Goal: Transaction & Acquisition: Book appointment/travel/reservation

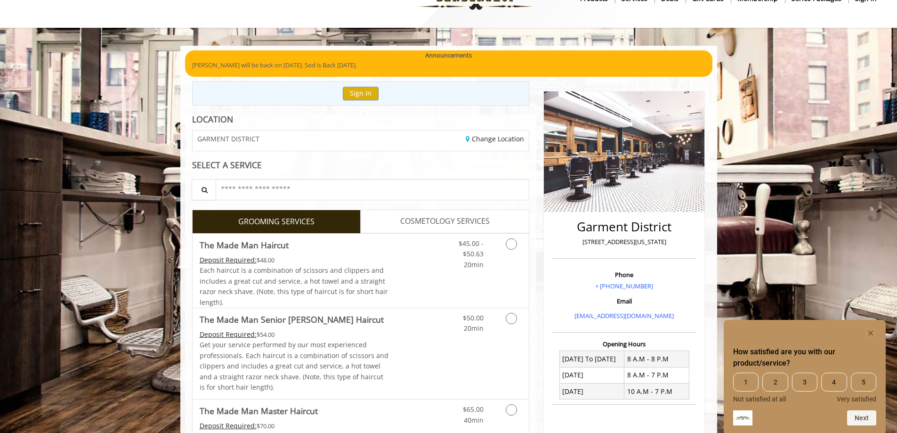
scroll to position [47, 0]
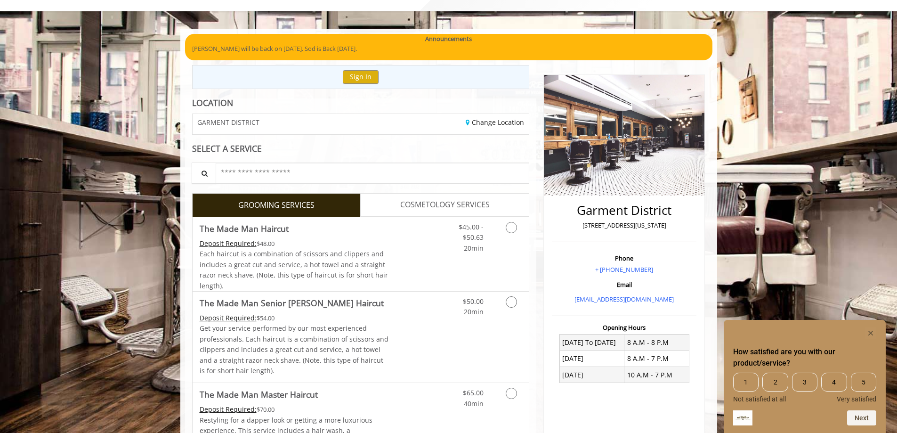
click at [485, 127] on div "Change Location" at bounding box center [448, 124] width 175 height 20
click at [485, 120] on link "Change Location" at bounding box center [495, 122] width 58 height 9
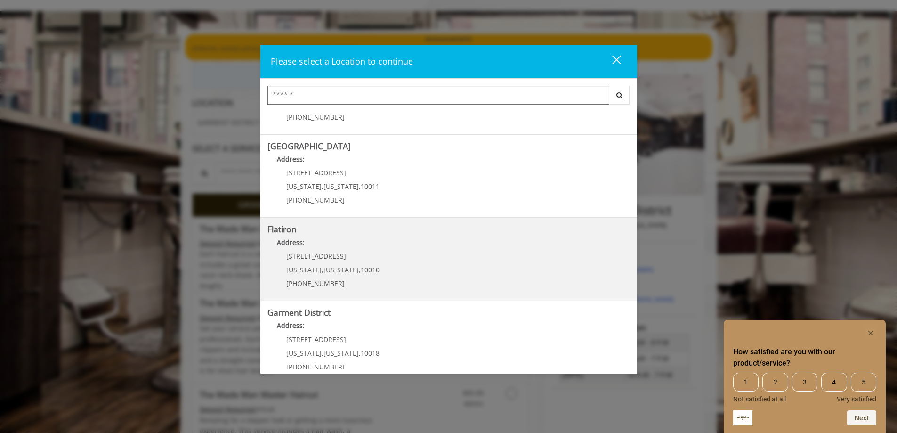
scroll to position [156, 0]
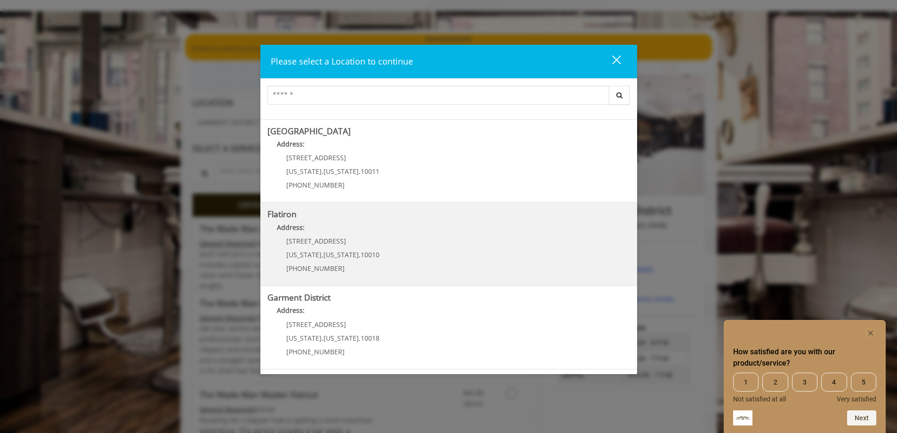
click at [370, 221] on "Flatiron Address: [STREET_ADDRESS][US_STATE][US_STATE] (917) 475-1765" at bounding box center [448, 244] width 363 height 69
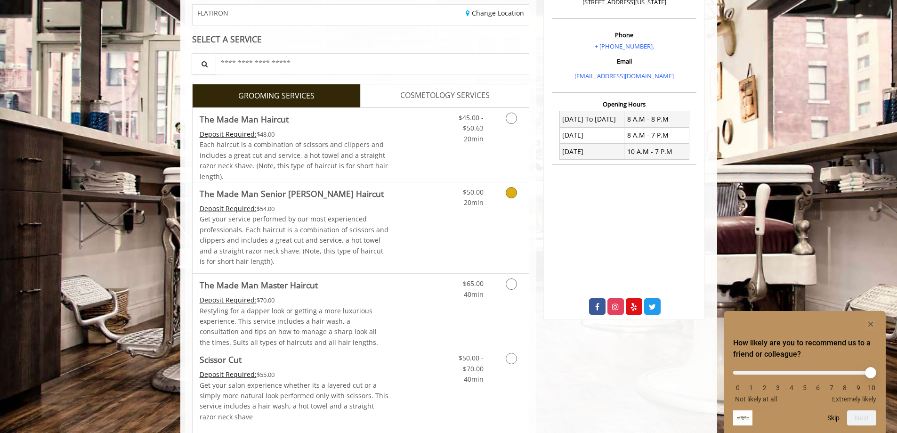
scroll to position [188, 0]
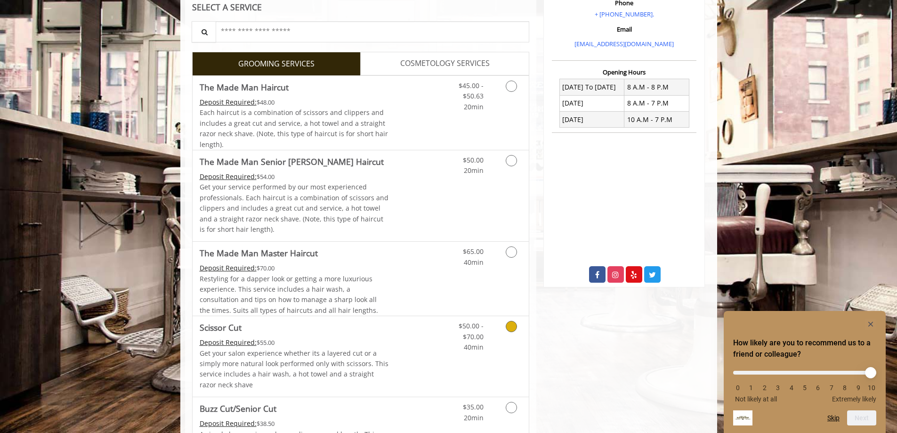
click at [405, 359] on link "Discounted Price" at bounding box center [416, 356] width 56 height 81
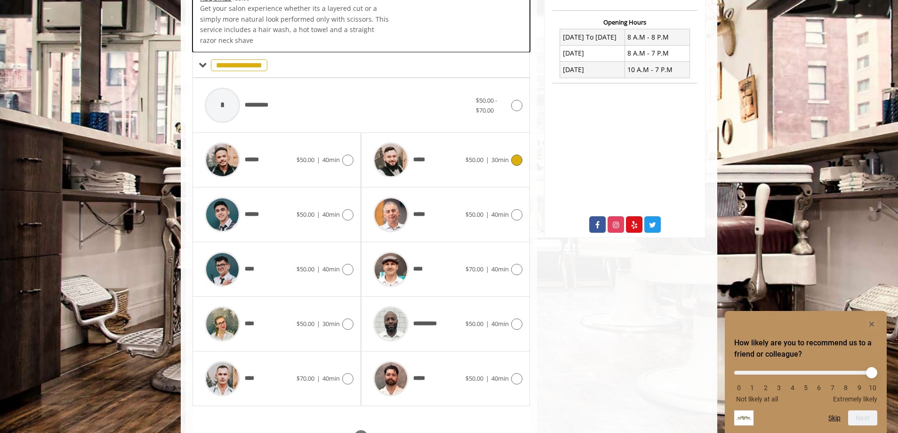
scroll to position [290, 0]
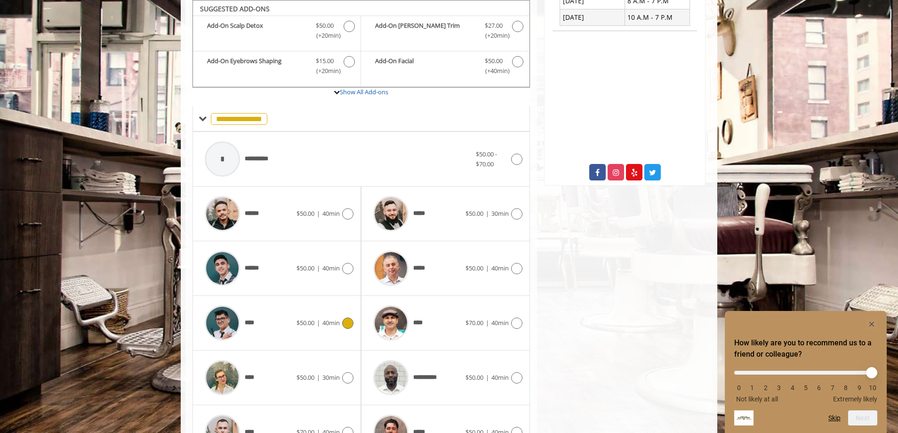
click at [340, 311] on div "**** $50.00 | 40min" at bounding box center [276, 322] width 153 height 45
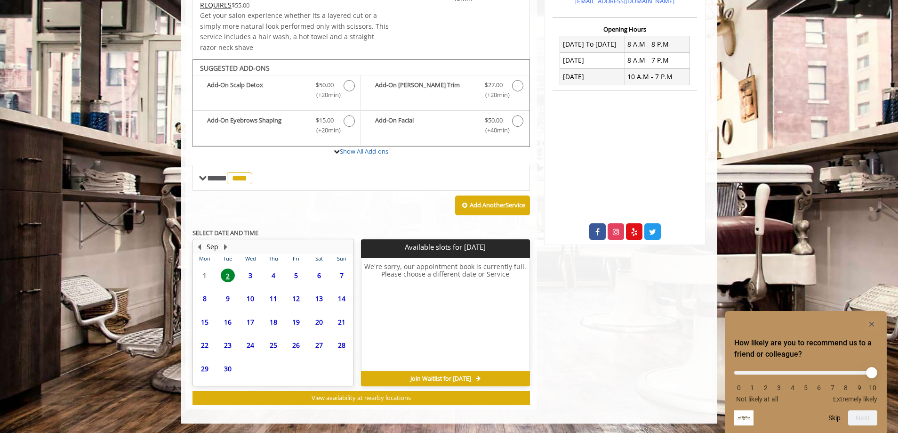
scroll to position [231, 0]
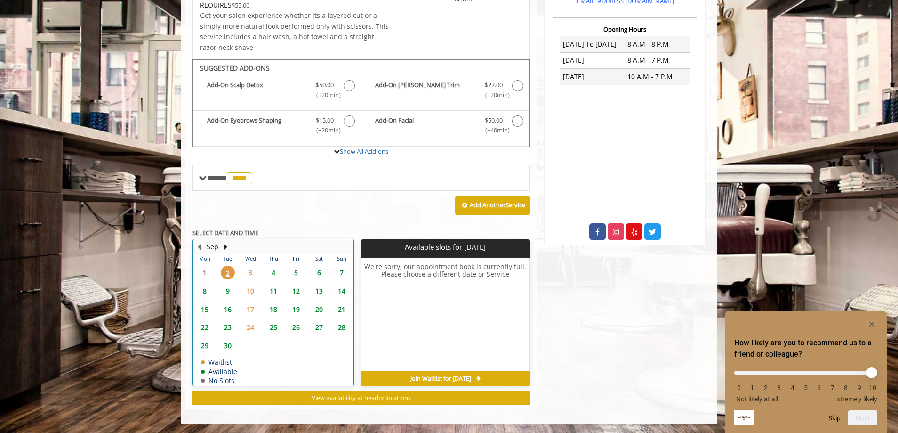
click at [276, 264] on td "4" at bounding box center [273, 272] width 23 height 18
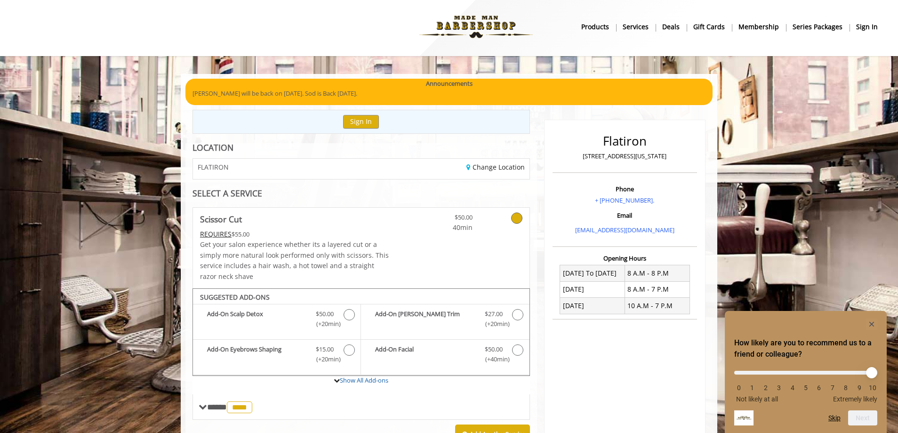
scroll to position [0, 0]
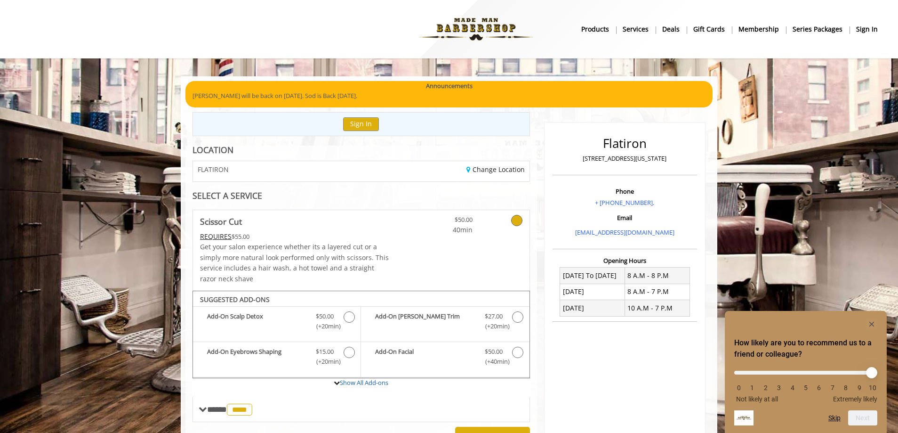
click at [294, 155] on div "**********" at bounding box center [361, 399] width 352 height 509
click at [489, 175] on div "Change Location" at bounding box center [448, 171] width 175 height 20
click at [490, 170] on link "Change Location" at bounding box center [496, 169] width 58 height 9
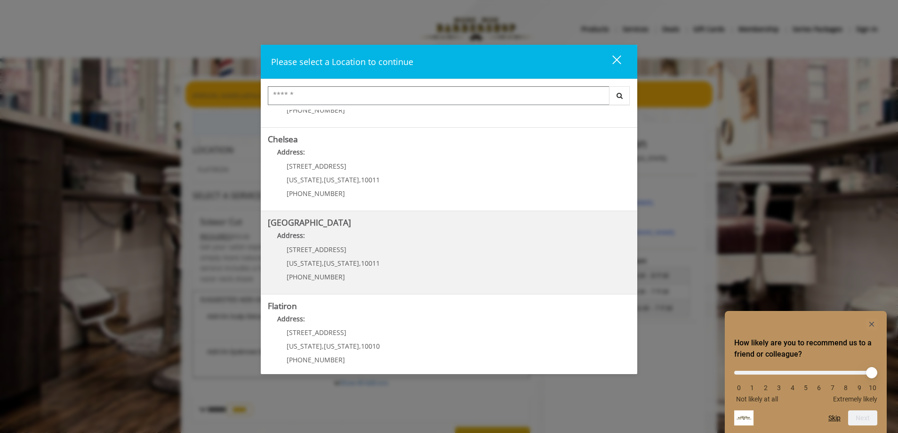
scroll to position [141, 0]
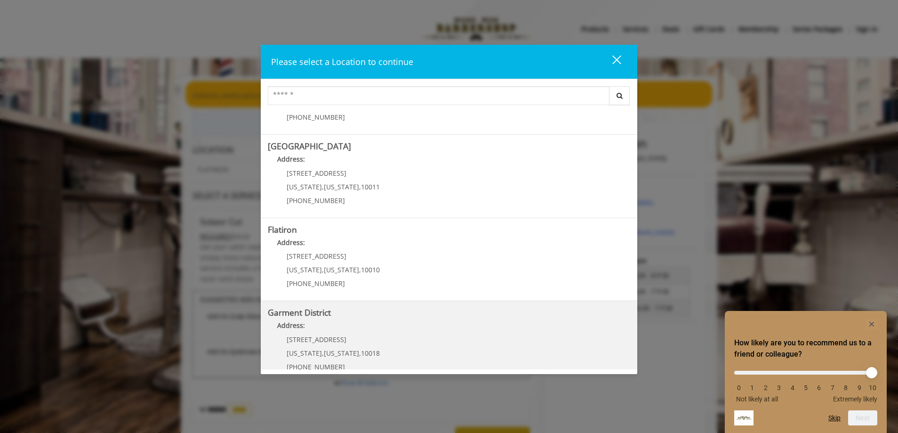
click at [359, 330] on District "Address:" at bounding box center [449, 327] width 363 height 15
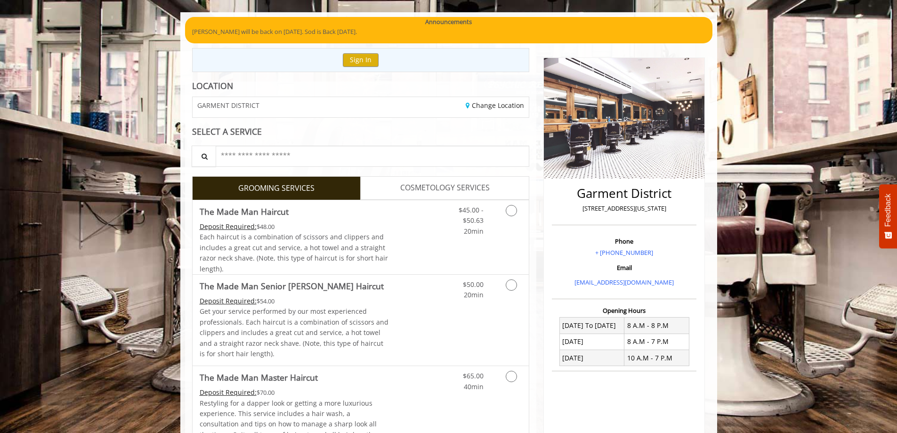
scroll to position [94, 0]
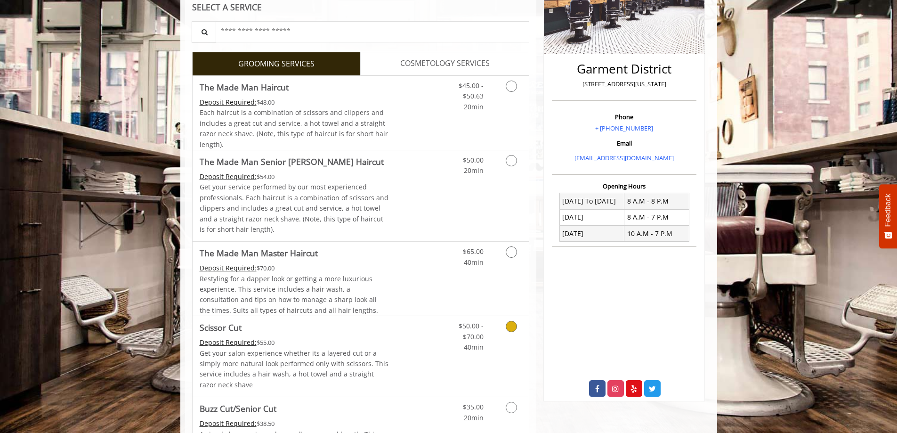
click at [364, 357] on p "Get your salon experience whether its a layered cut or a simply more natural lo…" at bounding box center [294, 369] width 189 height 42
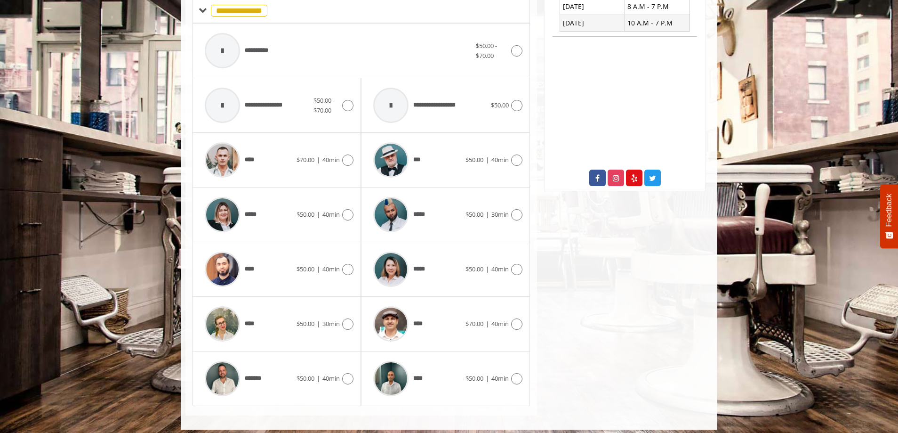
scroll to position [405, 0]
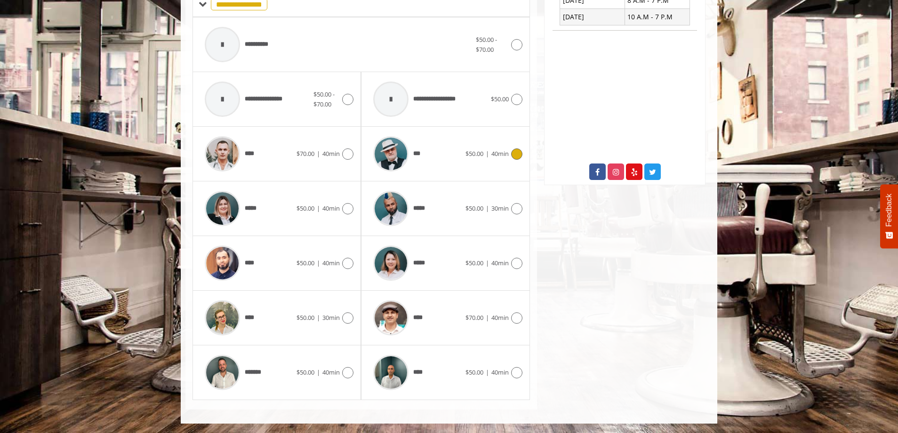
click at [506, 163] on div "*** $50.00 | 40min" at bounding box center [445, 153] width 153 height 45
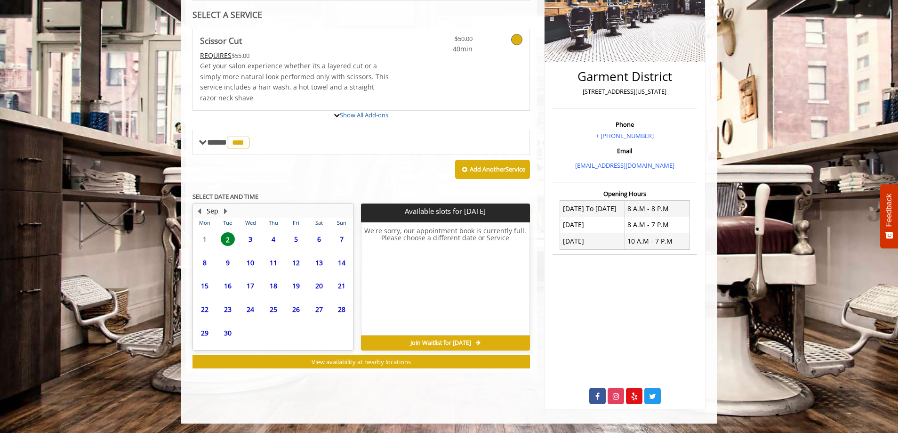
scroll to position [181, 0]
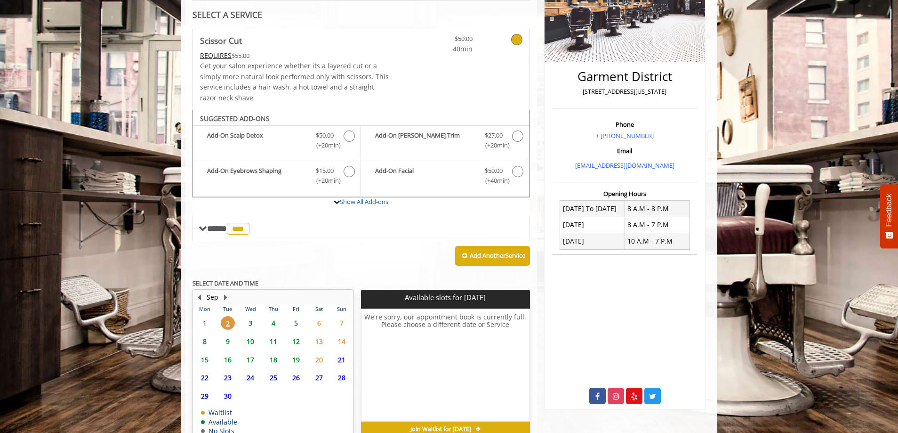
click at [249, 324] on span "3" at bounding box center [250, 323] width 14 height 14
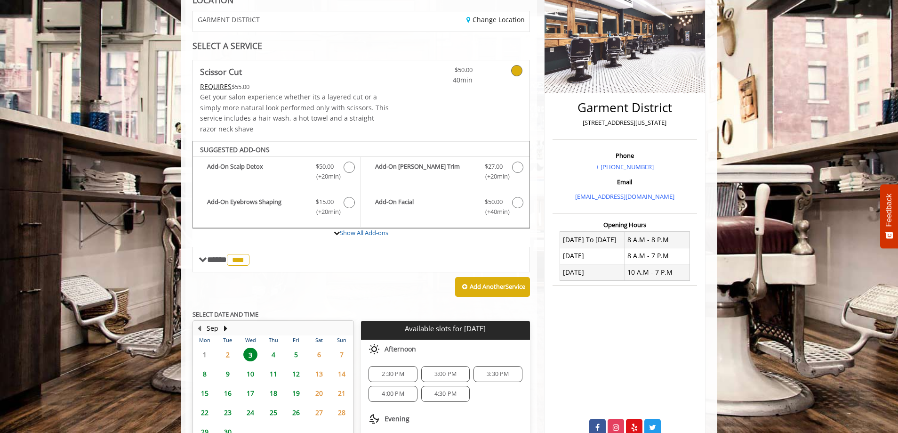
scroll to position [0, 0]
